Goal: Check status: Check status

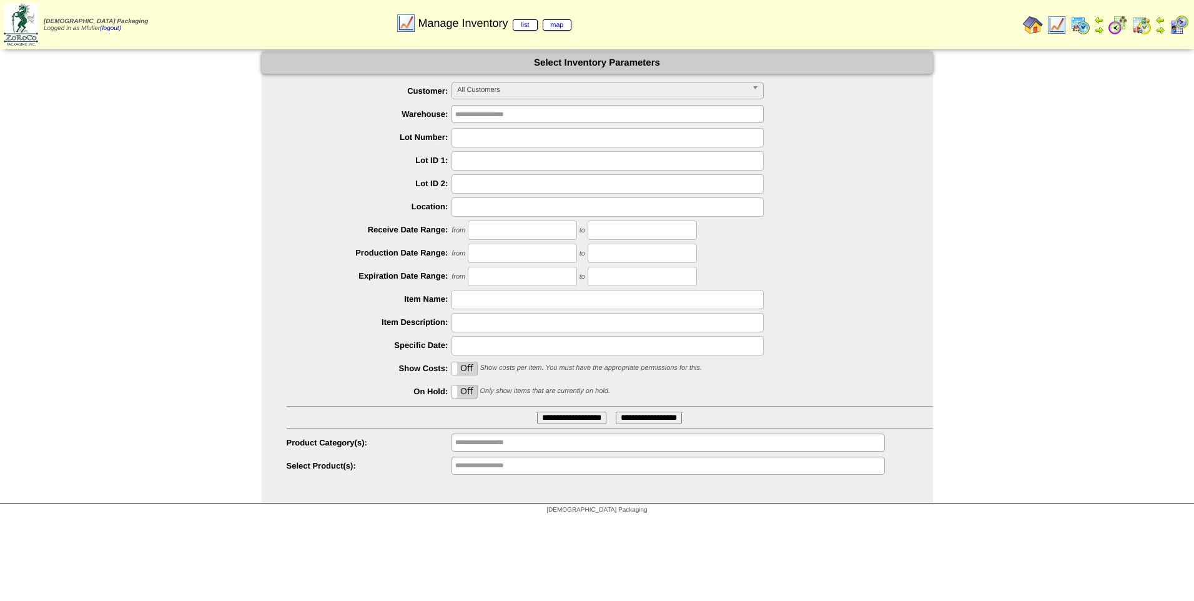
click at [471, 139] on input "text" at bounding box center [607, 137] width 312 height 19
type input "******"
click at [563, 418] on input "**********" at bounding box center [571, 417] width 69 height 12
